Goal: Information Seeking & Learning: Check status

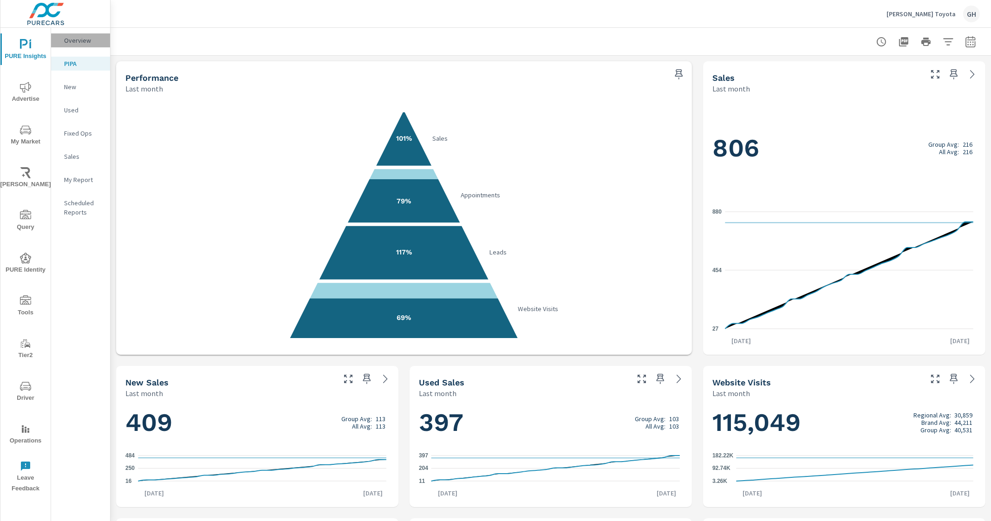
click at [81, 39] on p "Overview" at bounding box center [83, 40] width 39 height 9
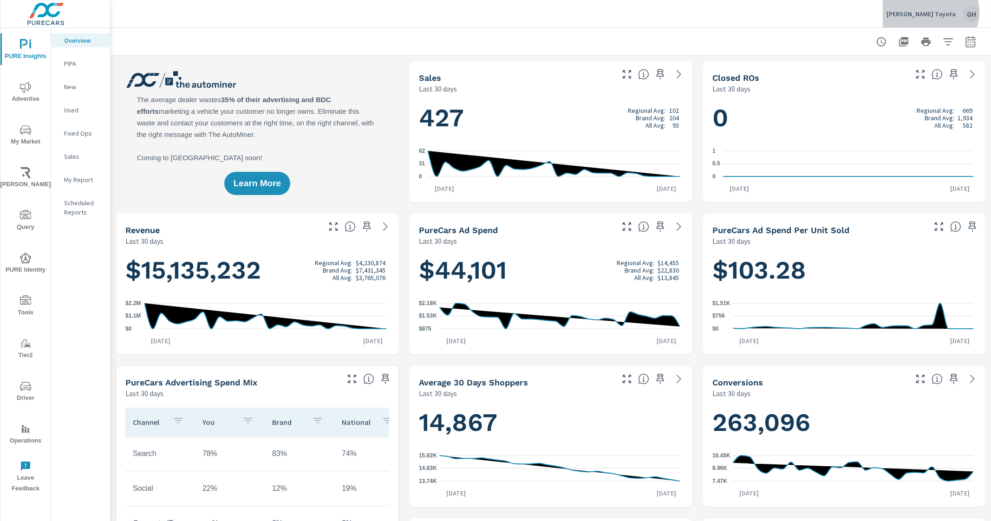
click at [935, 12] on p "[PERSON_NAME] Toyota" at bounding box center [920, 14] width 69 height 8
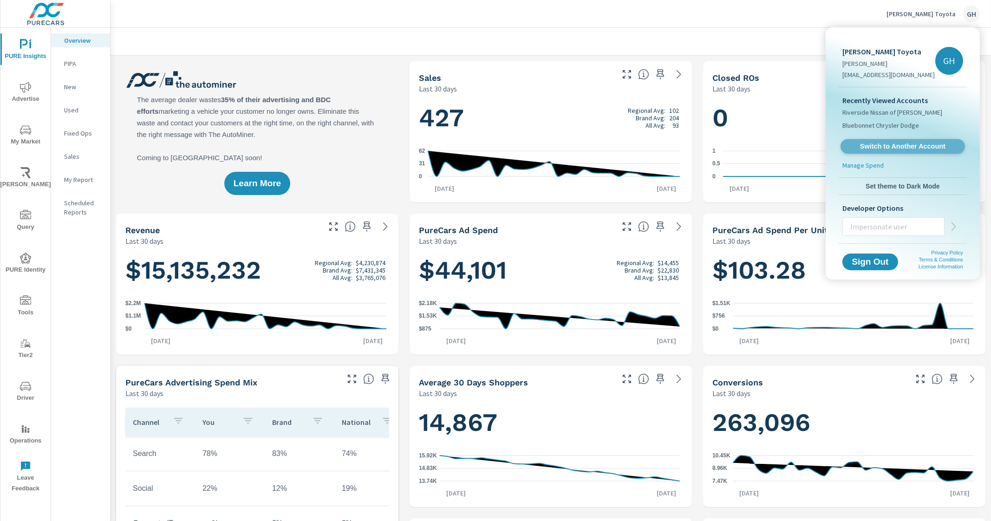
click at [898, 150] on span "Switch to Another Account" at bounding box center [903, 146] width 114 height 9
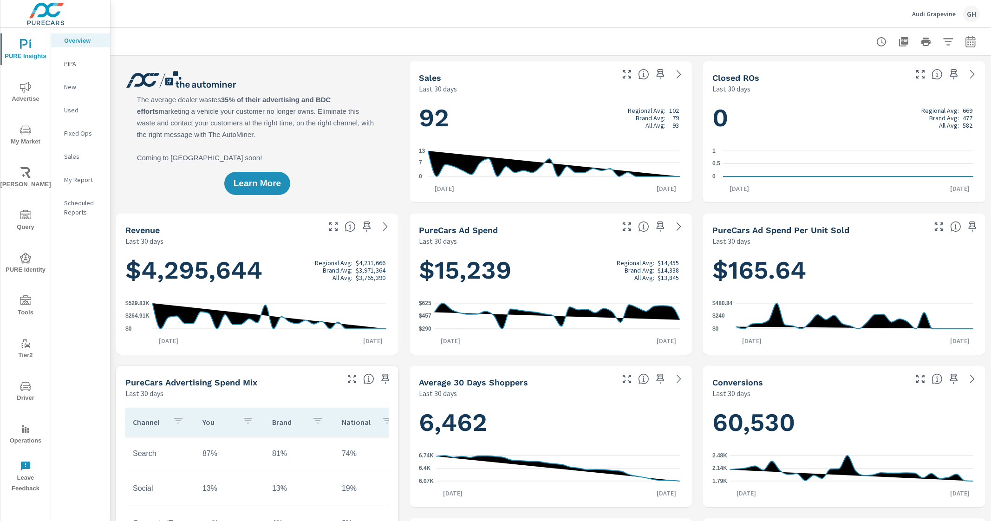
click at [548, 68] on div "Sales Last 30 days" at bounding box center [513, 77] width 206 height 33
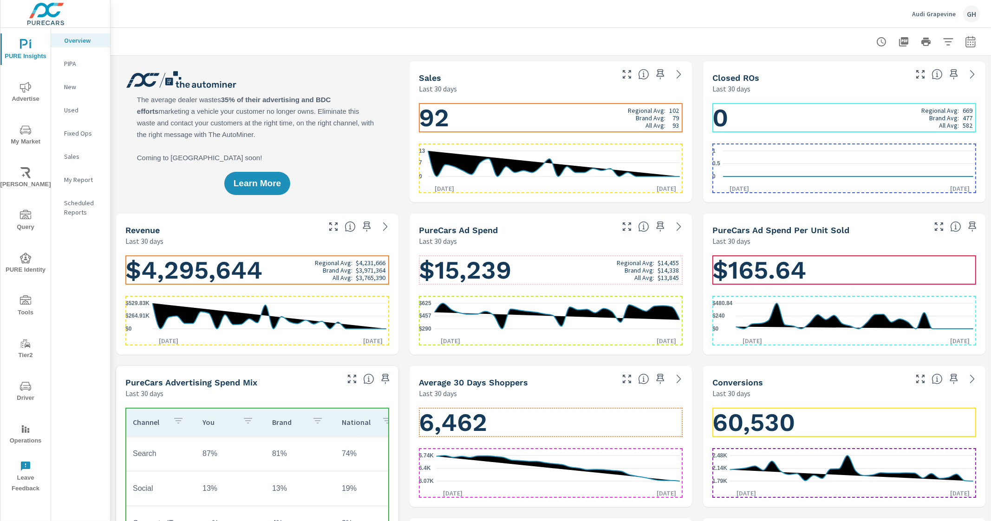
click at [546, 74] on div "Sales" at bounding box center [515, 77] width 193 height 11
click at [519, 112] on h1 "92 Regional Avg: 102 Brand Avg: 79 All Avg: 93" at bounding box center [551, 118] width 264 height 32
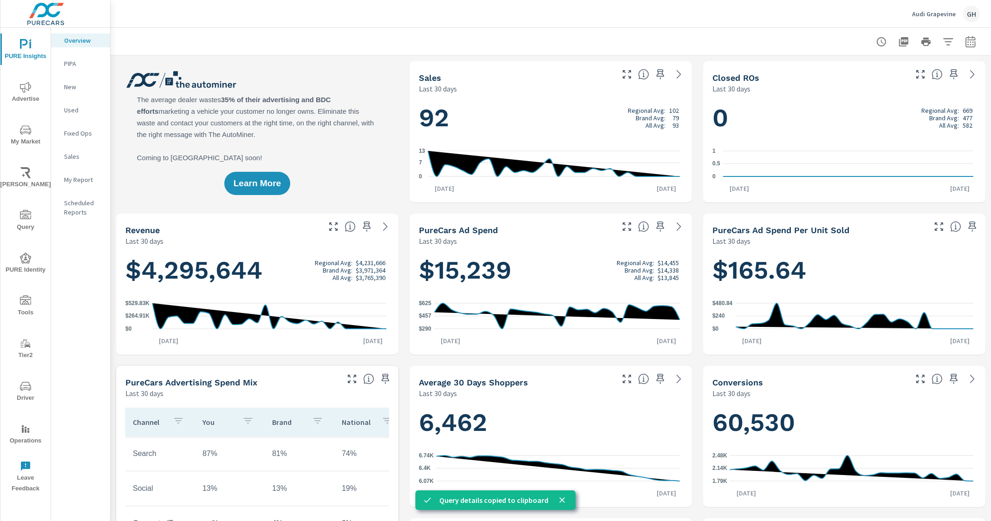
click at [569, 71] on div "Sales Last 30 days" at bounding box center [513, 77] width 206 height 33
